Goal: Find specific fact: Find contact information

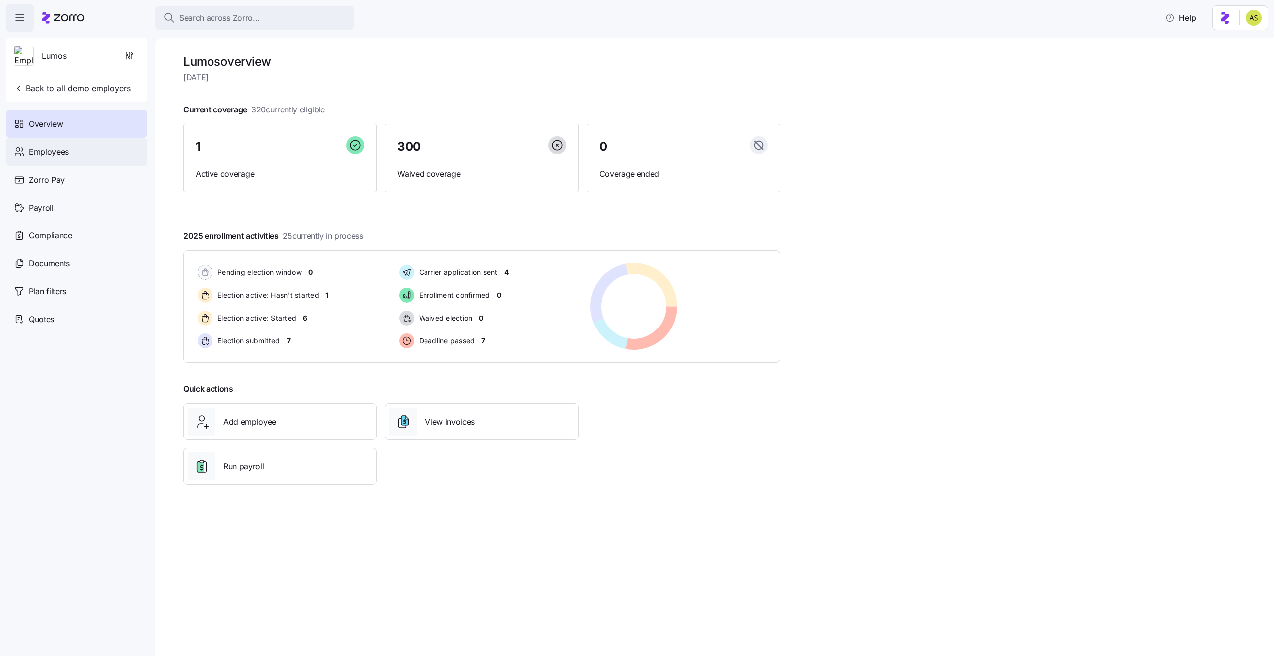
click at [82, 159] on div "Employees" at bounding box center [76, 152] width 141 height 28
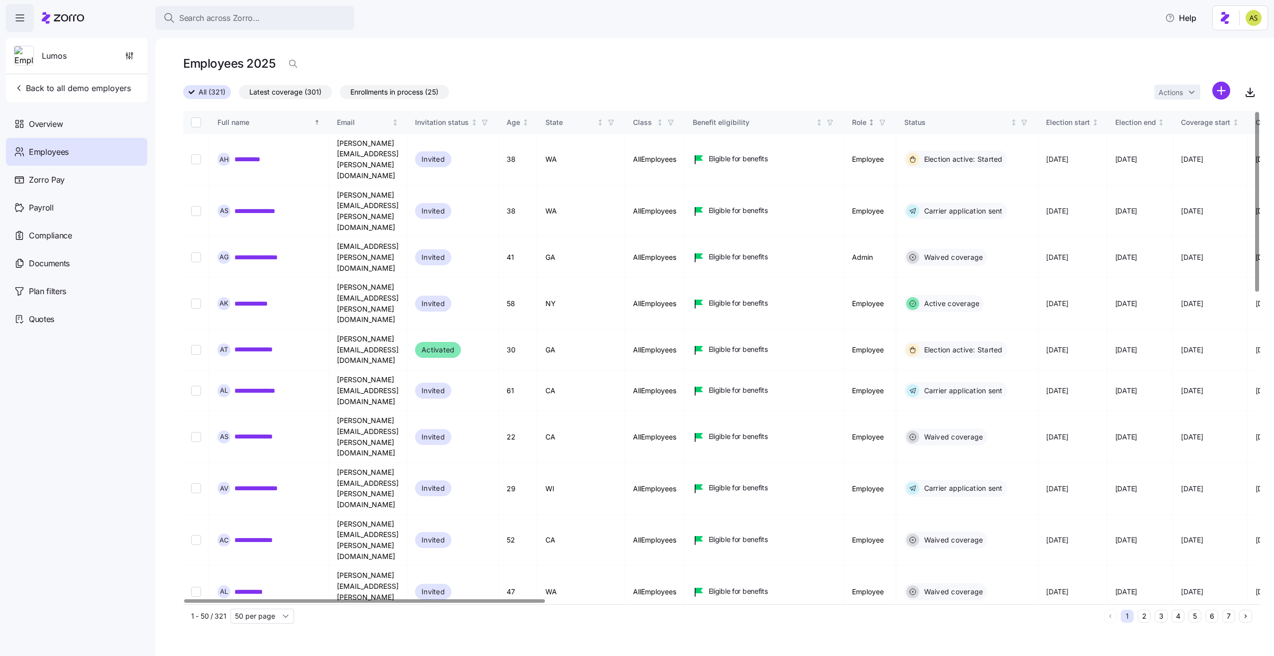
click at [886, 120] on icon "button" at bounding box center [882, 122] width 7 height 7
click at [838, 232] on icon at bounding box center [838, 231] width 12 height 12
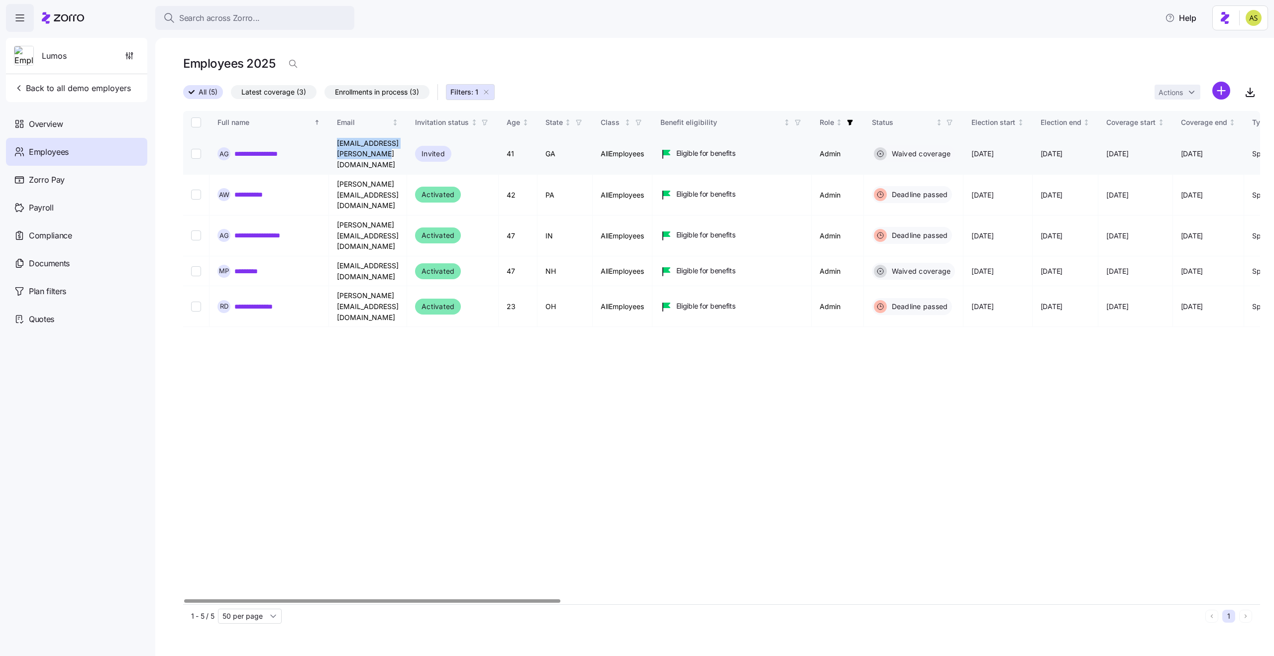
drag, startPoint x: 439, startPoint y: 149, endPoint x: 308, endPoint y: 150, distance: 131.9
copy tr "alexandria.gordon@email.com"
click at [490, 90] on icon "button" at bounding box center [486, 92] width 8 height 8
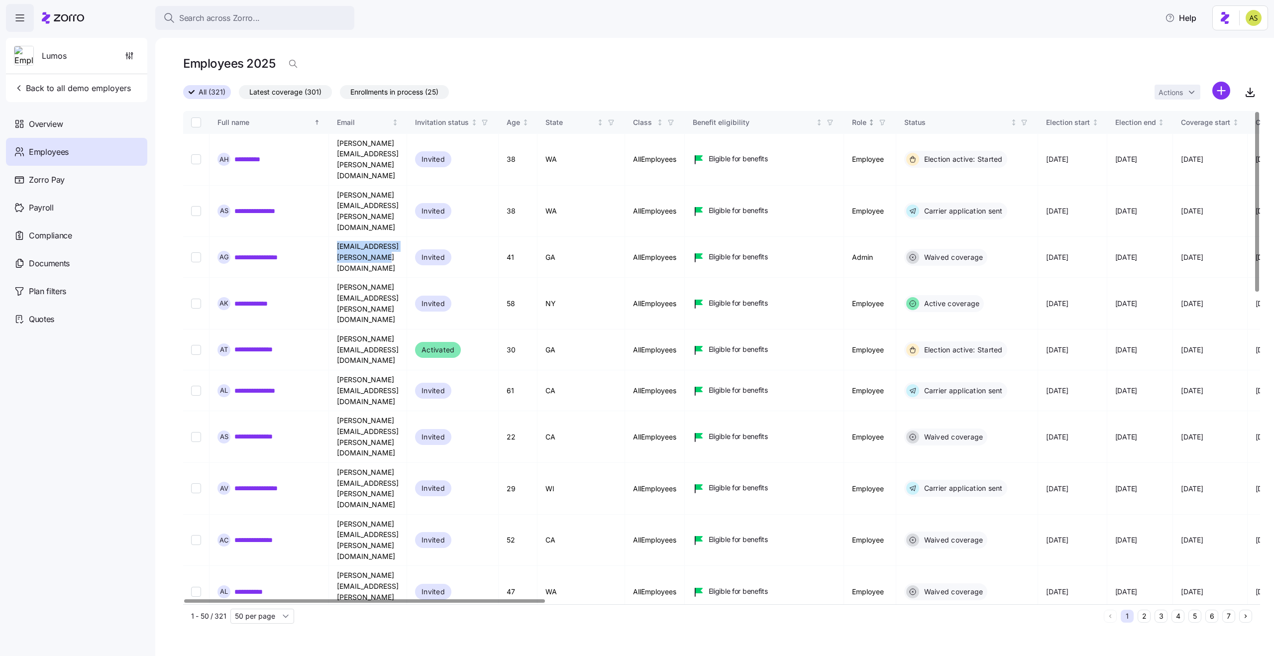
click at [888, 125] on span "button" at bounding box center [882, 122] width 11 height 11
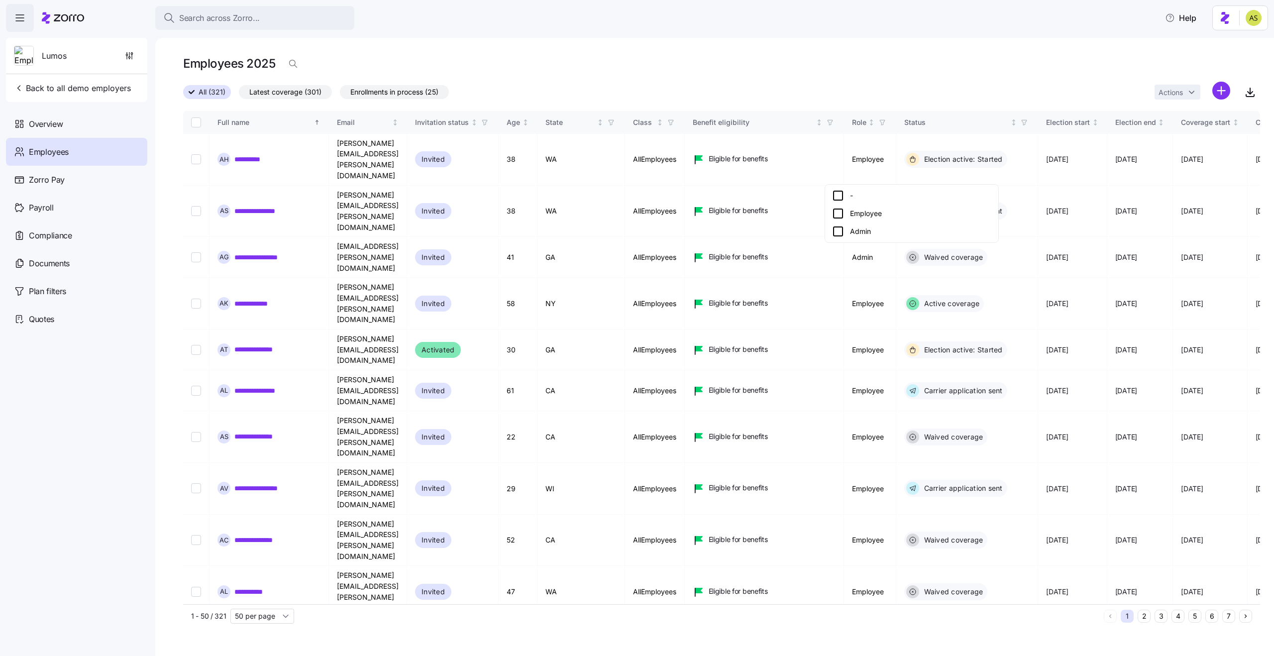
click at [838, 231] on icon at bounding box center [838, 231] width 12 height 12
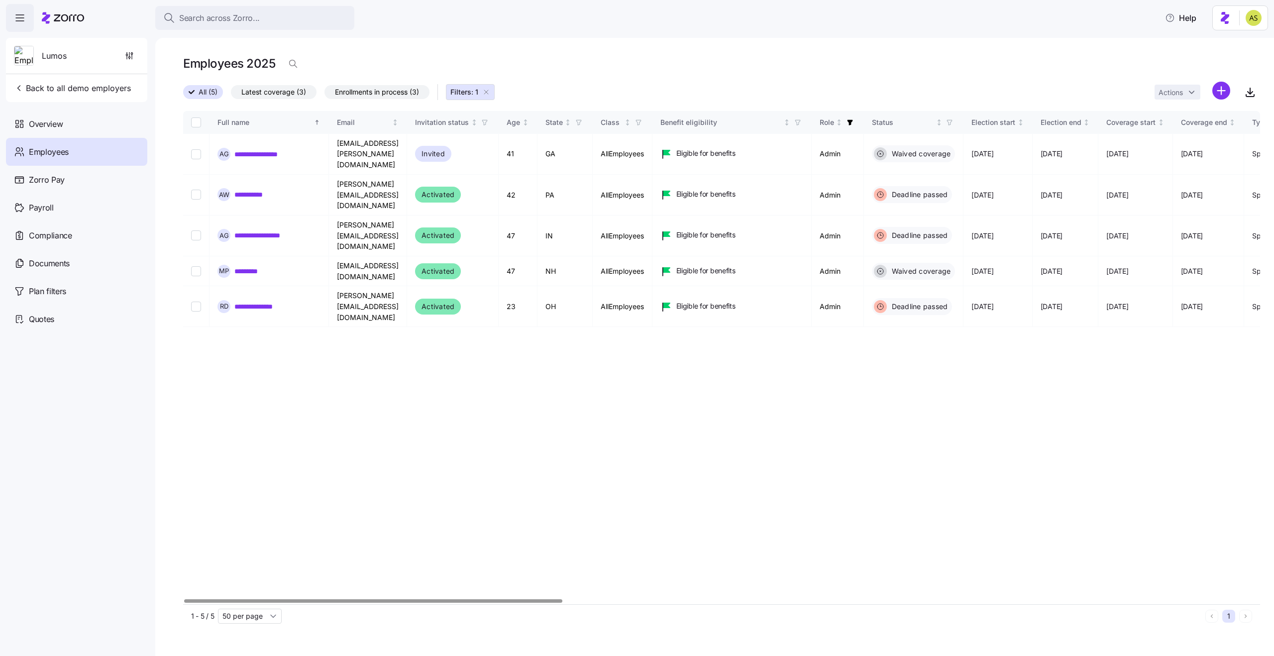
click at [683, 56] on div "Employees 2025" at bounding box center [721, 68] width 1077 height 28
click at [379, 256] on td "maya.p+lumosdemo@myzorro.co" at bounding box center [368, 271] width 78 height 30
copy td "maya.p+lumosdemo@myzorro.co"
